Goal: Information Seeking & Learning: Find specific fact

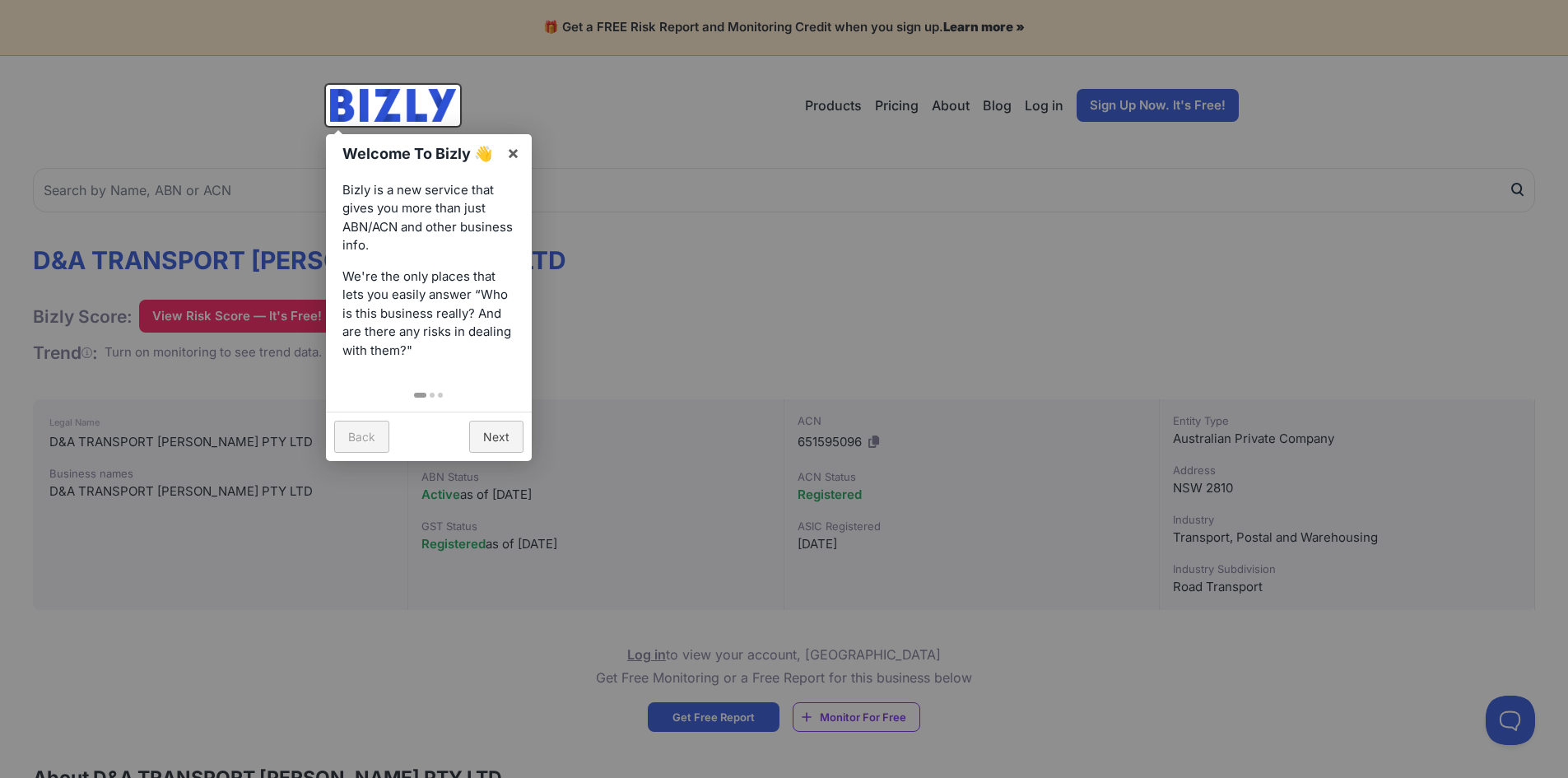
drag, startPoint x: 323, startPoint y: 443, endPoint x: 354, endPoint y: 423, distance: 36.9
click at [323, 442] on div at bounding box center [784, 389] width 1568 height 778
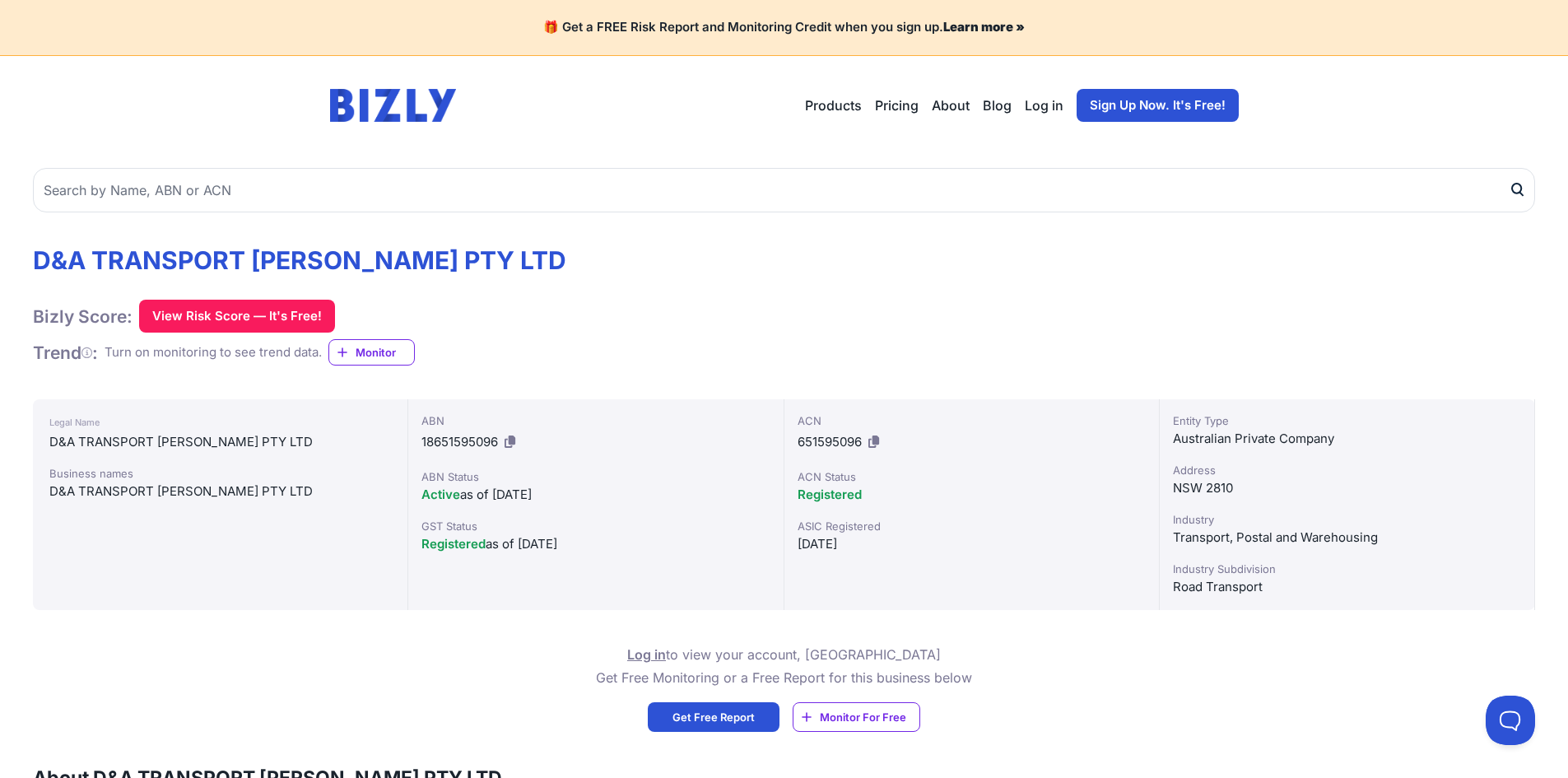
click at [354, 423] on div "Legal Name" at bounding box center [219, 422] width 341 height 20
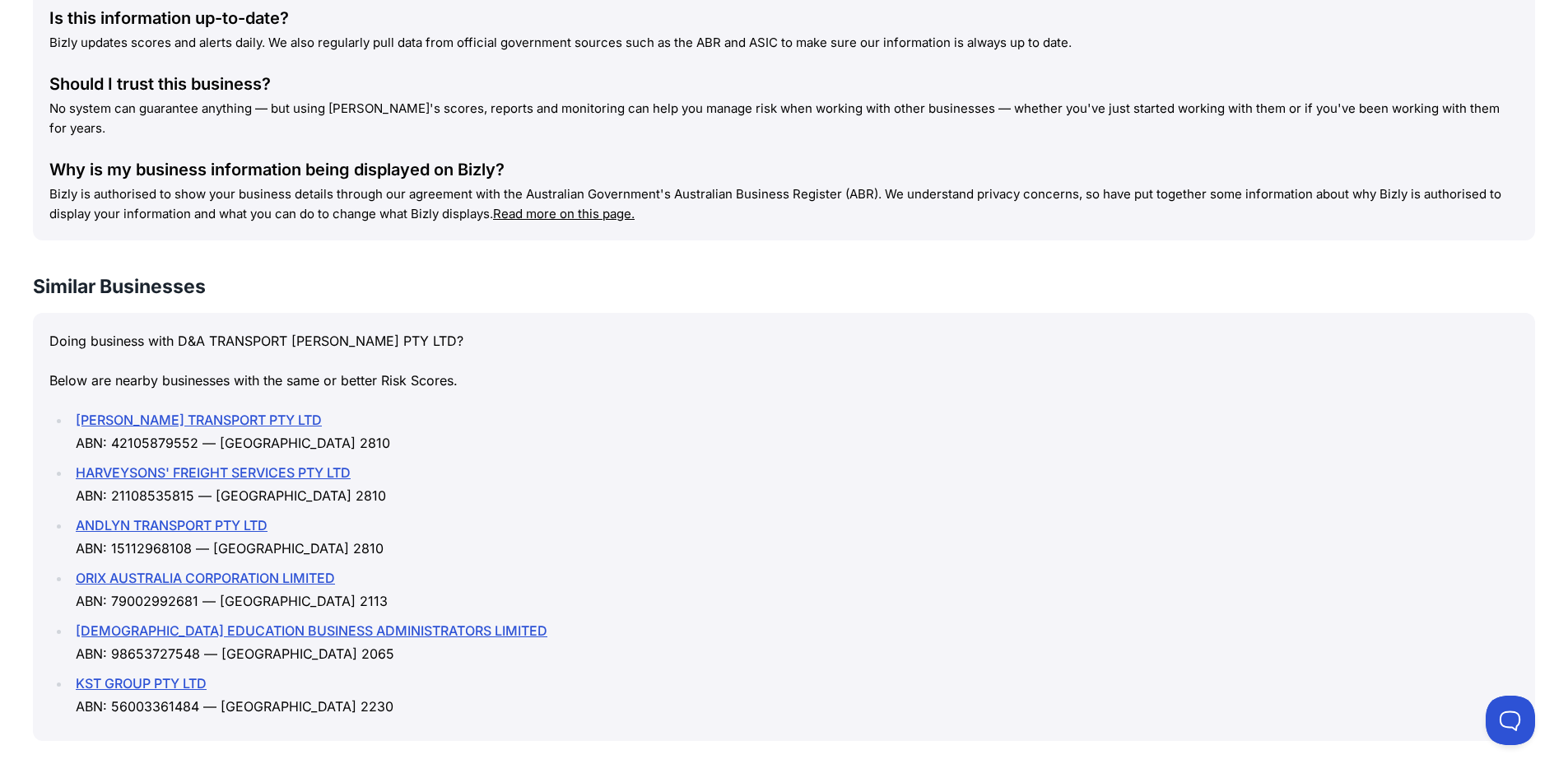
scroll to position [1810, 0]
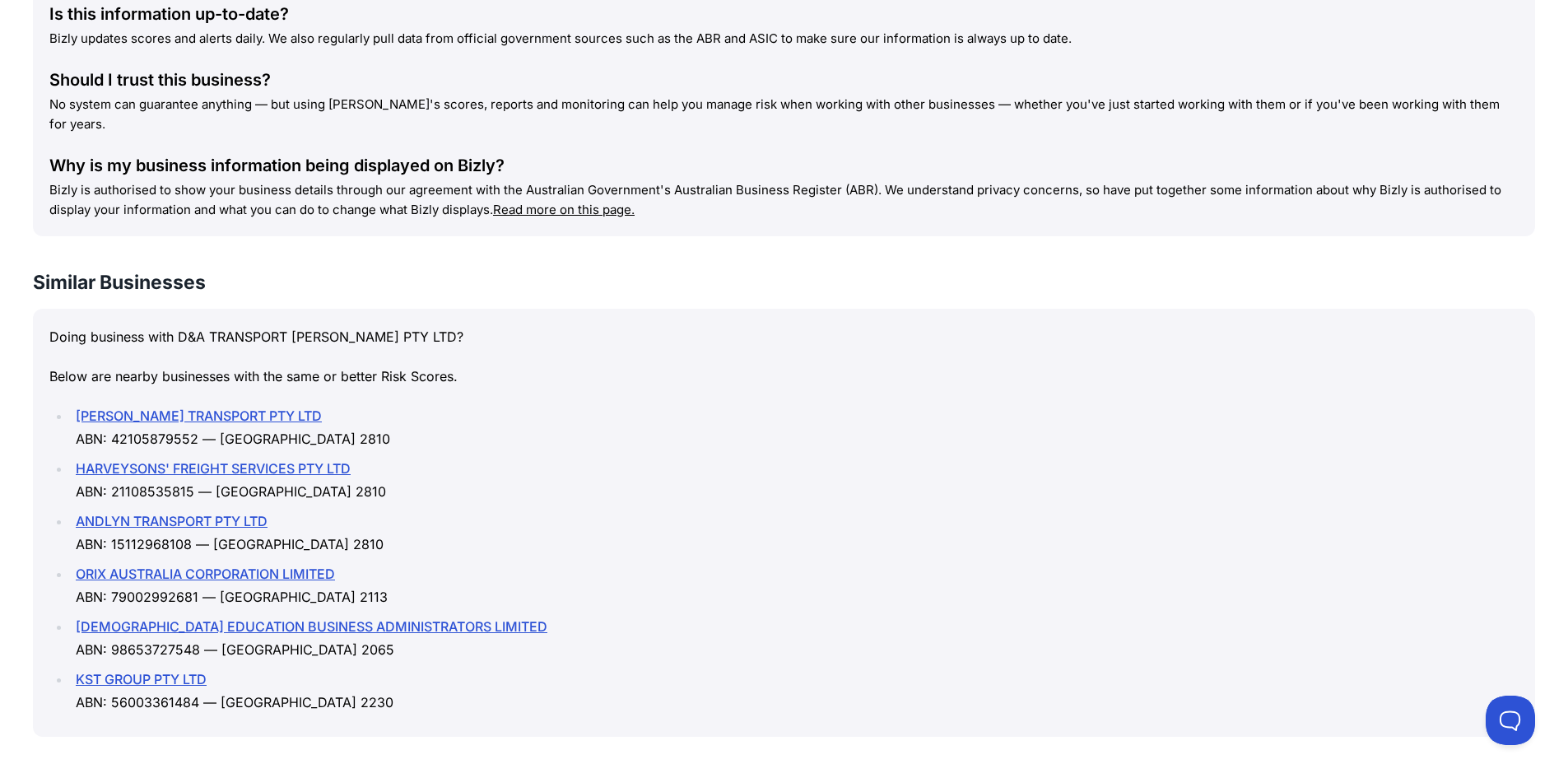
click at [239, 407] on link "[PERSON_NAME] TRANSPORT PTY LTD" at bounding box center [199, 415] width 246 height 16
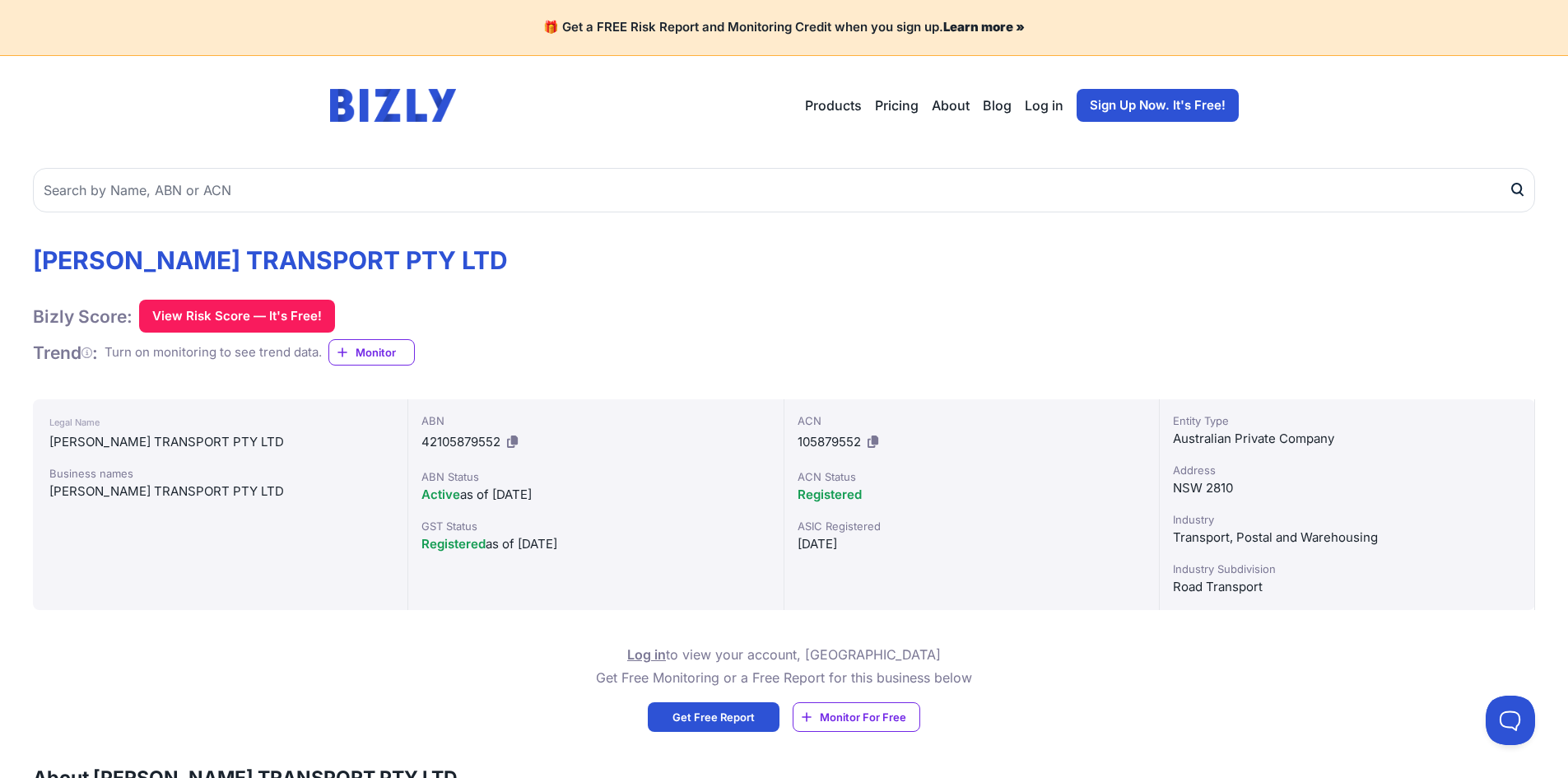
click at [512, 442] on icon at bounding box center [513, 441] width 10 height 12
